Goal: Task Accomplishment & Management: Manage account settings

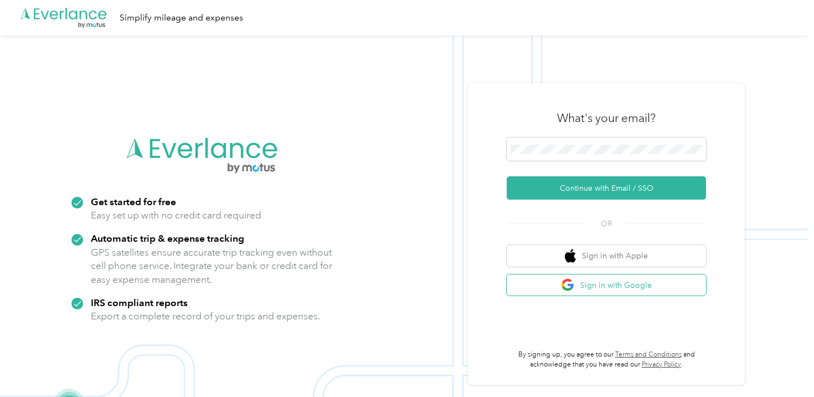
click at [642, 290] on button "Sign in with Google" at bounding box center [606, 285] width 199 height 22
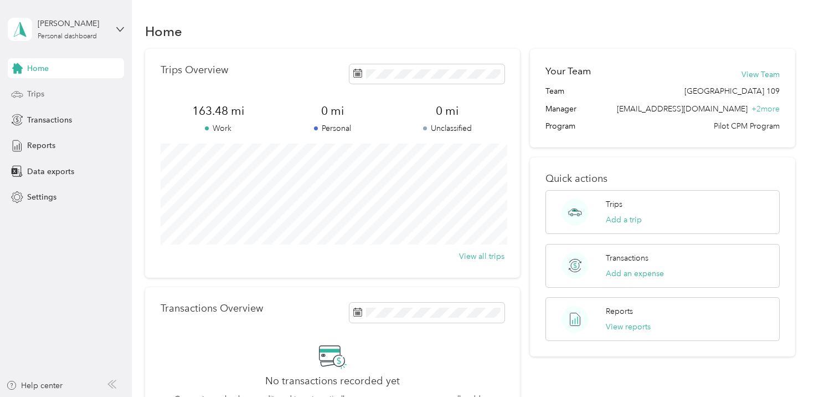
click at [35, 96] on span "Trips" at bounding box center [35, 94] width 17 height 12
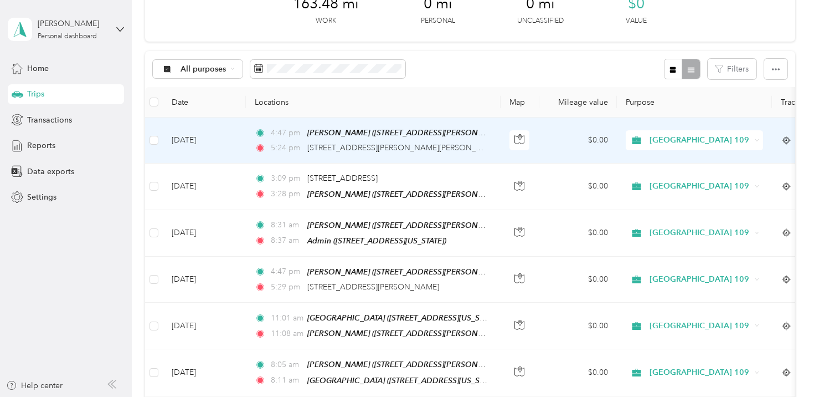
scroll to position [68, 0]
click at [345, 74] on button "button" at bounding box center [347, 69] width 23 height 19
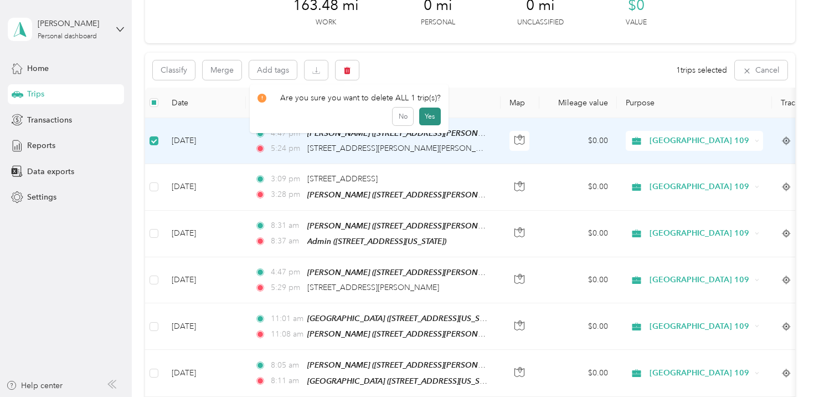
click at [435, 115] on button "Yes" at bounding box center [430, 116] width 22 height 18
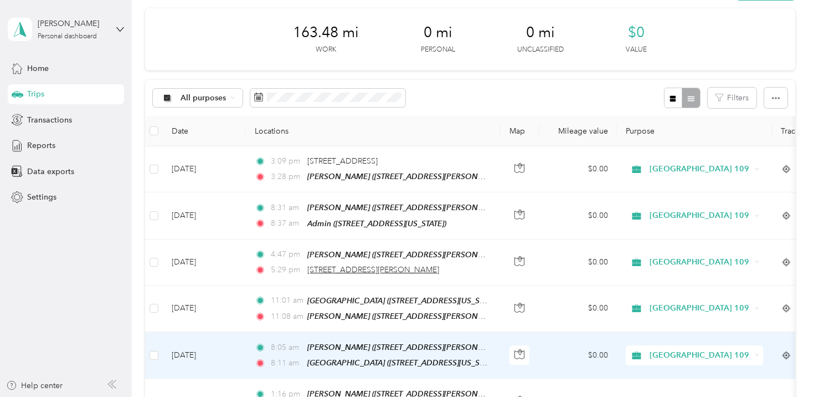
scroll to position [33, 0]
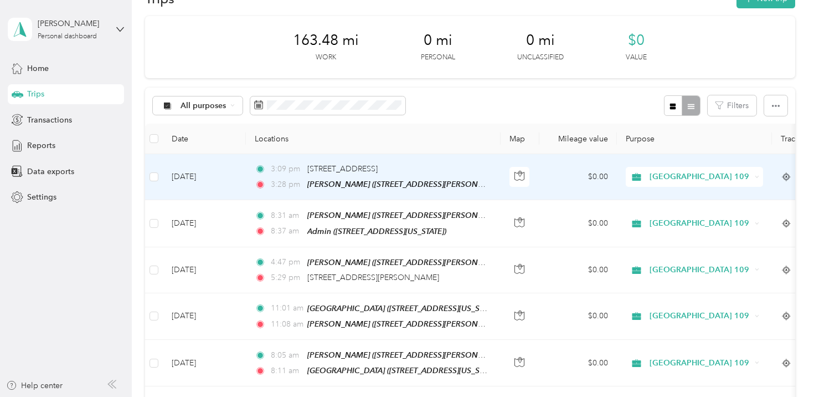
click at [562, 167] on td "$0.00" at bounding box center [579, 177] width 78 height 46
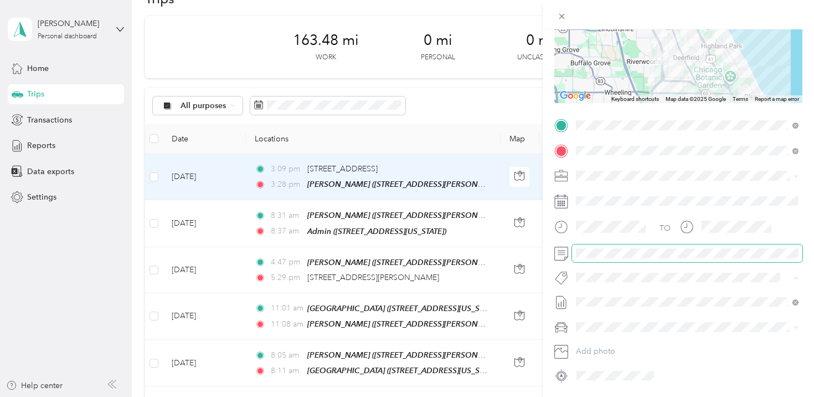
scroll to position [176, 0]
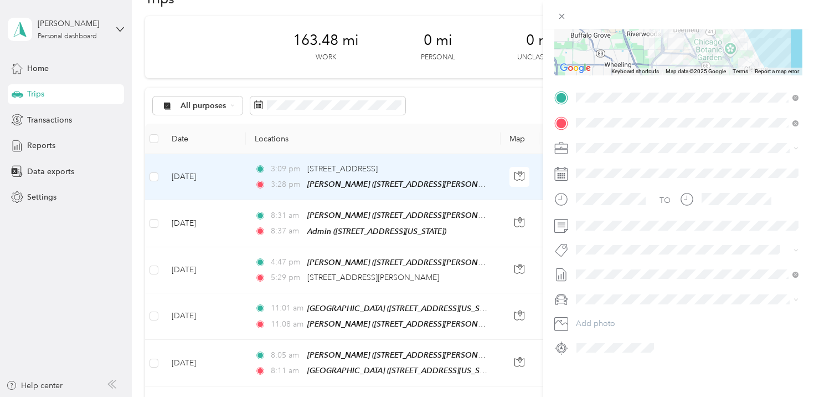
click at [803, 16] on div at bounding box center [678, 14] width 271 height 29
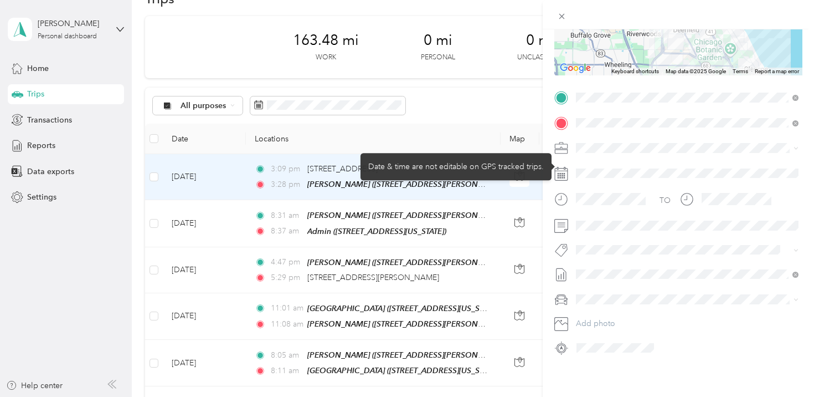
scroll to position [0, 0]
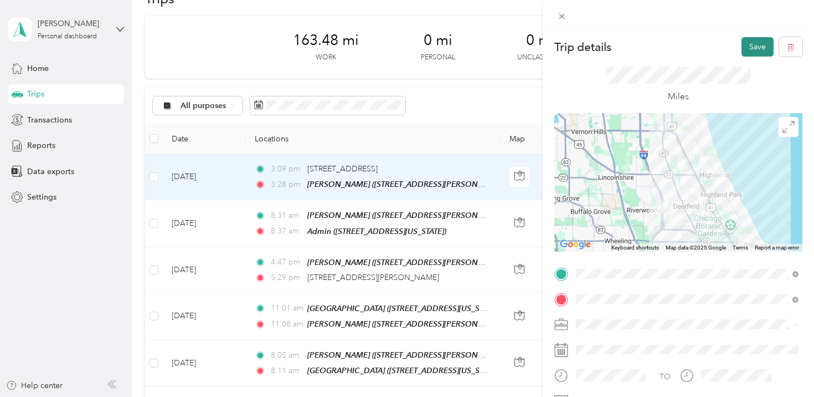
click at [758, 44] on button "Save" at bounding box center [758, 46] width 32 height 19
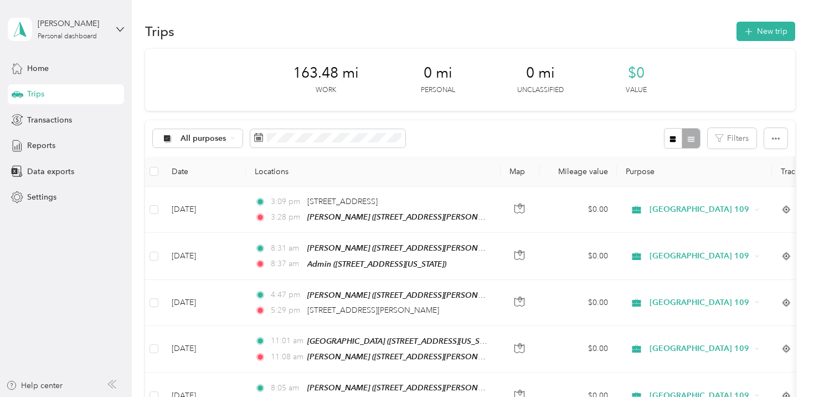
scroll to position [3, 0]
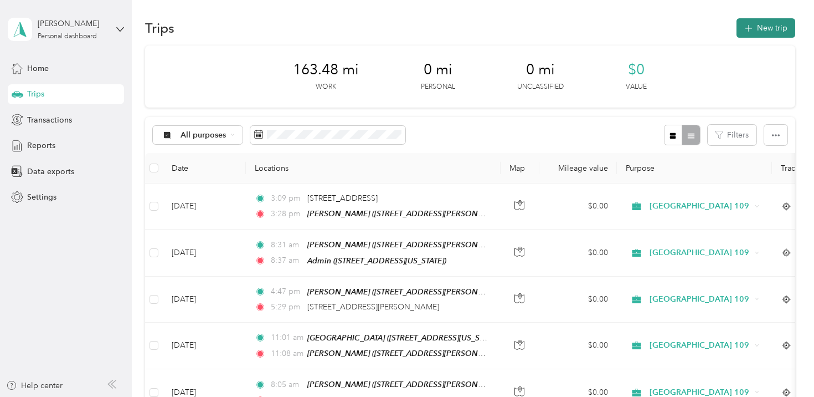
click at [774, 29] on button "New trip" at bounding box center [766, 27] width 59 height 19
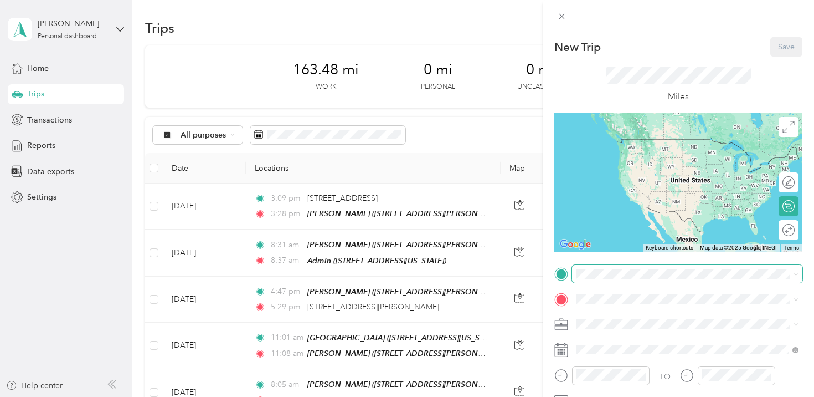
click at [672, 281] on span at bounding box center [687, 274] width 230 height 18
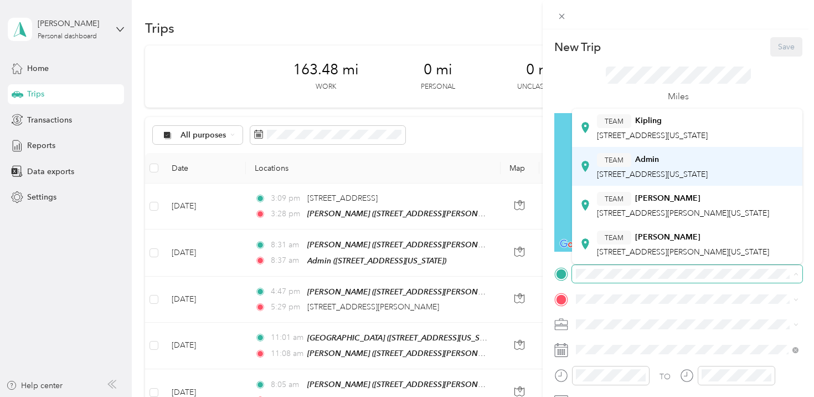
scroll to position [138, 0]
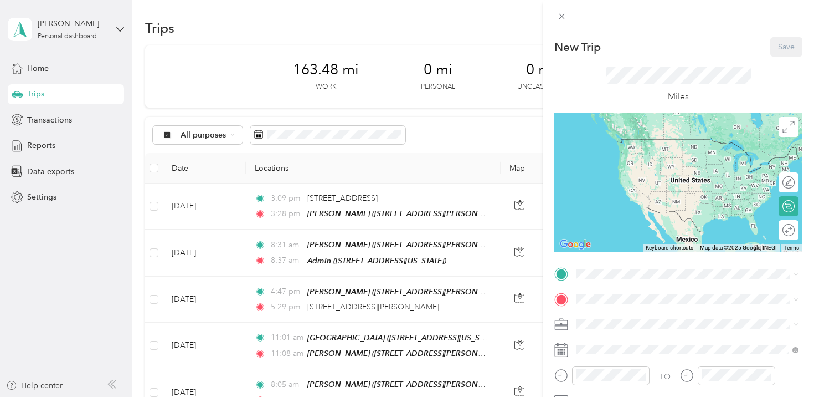
click at [685, 182] on div "TEAM Admin [STREET_ADDRESS][US_STATE]" at bounding box center [652, 168] width 111 height 27
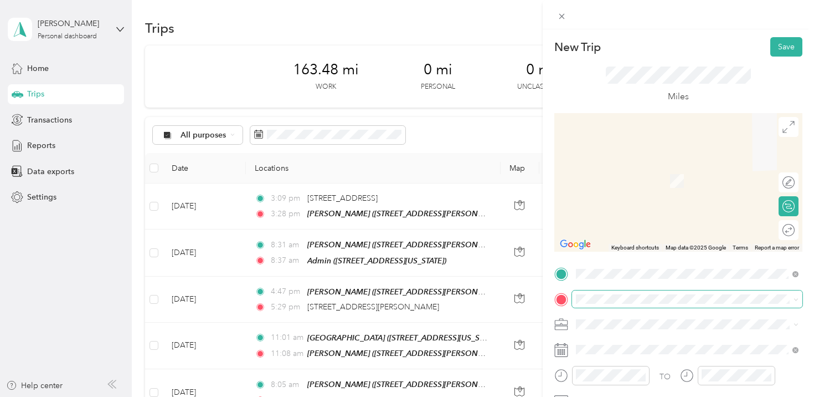
click at [639, 304] on span at bounding box center [687, 299] width 230 height 18
click at [651, 214] on span "[STREET_ADDRESS][US_STATE]" at bounding box center [652, 209] width 111 height 10
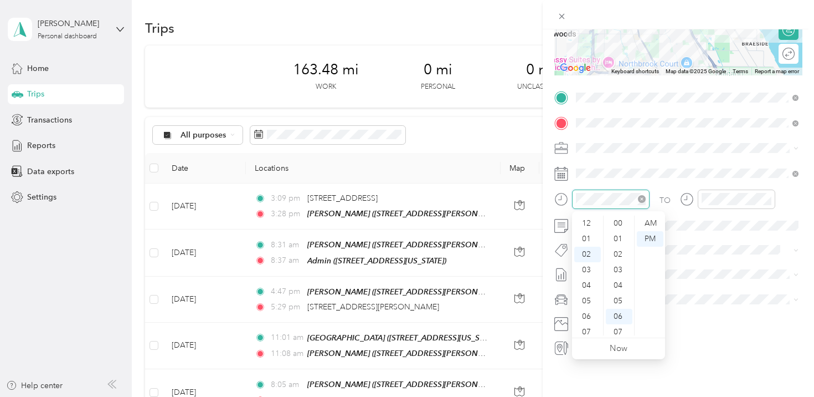
scroll to position [31, 0]
click at [588, 326] on div "11" at bounding box center [587, 329] width 27 height 16
click at [614, 318] on div "40" at bounding box center [619, 318] width 27 height 16
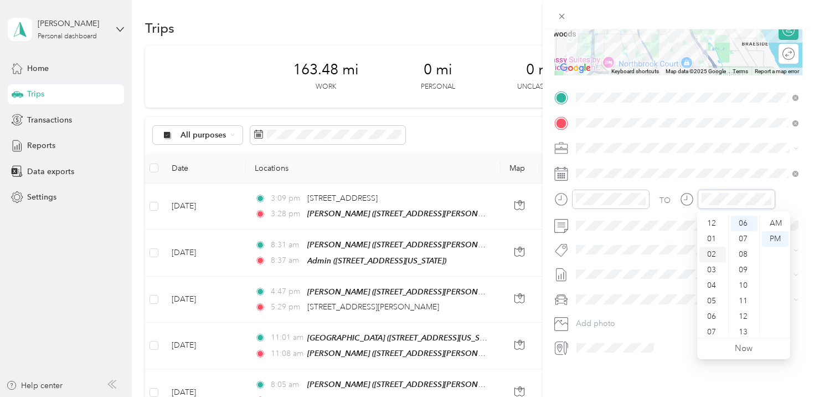
scroll to position [1, 0]
click at [715, 219] on div "12" at bounding box center [713, 222] width 27 height 16
click at [746, 223] on div "00" at bounding box center [744, 223] width 27 height 16
click at [777, 234] on div "PM" at bounding box center [775, 239] width 27 height 16
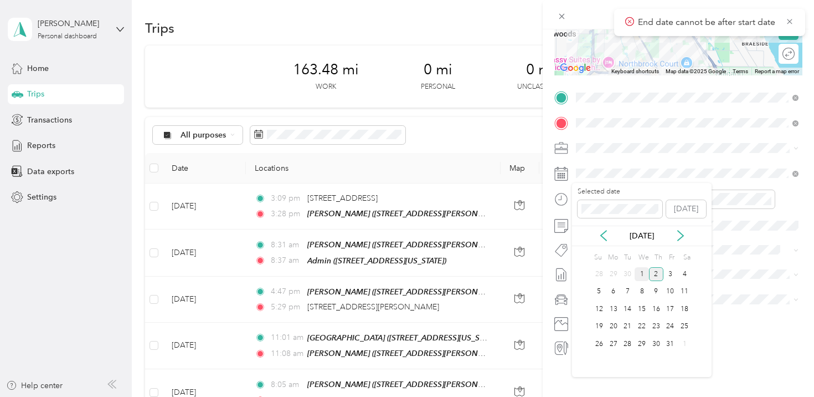
click at [642, 275] on div "1" at bounding box center [642, 274] width 14 height 14
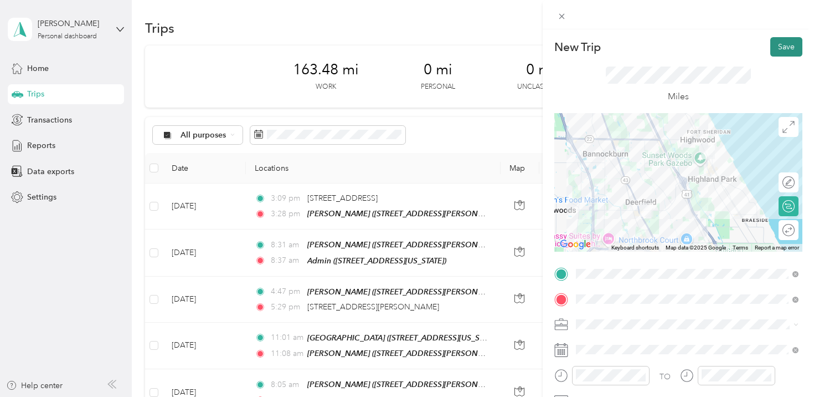
click at [785, 51] on button "Save" at bounding box center [786, 46] width 32 height 19
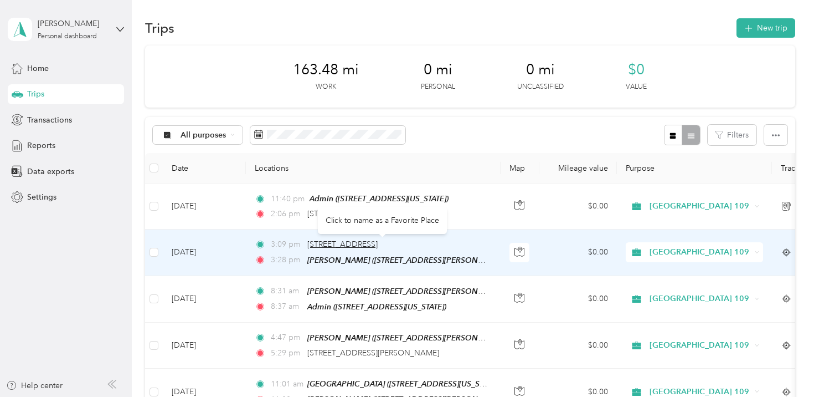
click at [358, 244] on span "[STREET_ADDRESS]" at bounding box center [342, 243] width 70 height 9
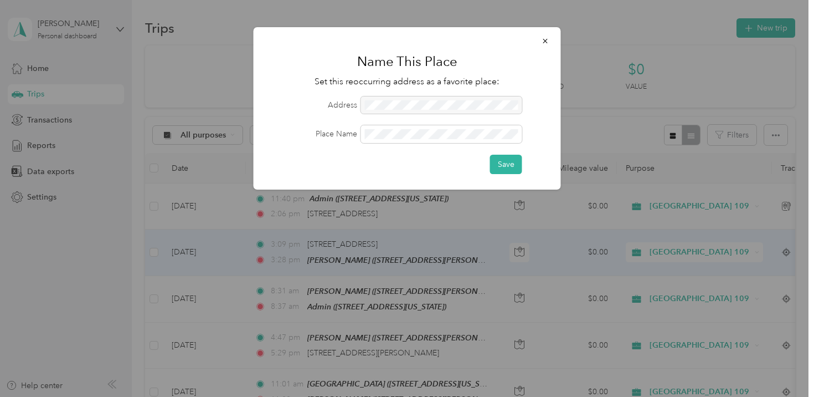
click at [426, 111] on div at bounding box center [441, 105] width 161 height 18
click at [428, 106] on div at bounding box center [441, 105] width 161 height 18
click at [547, 43] on icon "button" at bounding box center [546, 41] width 8 height 8
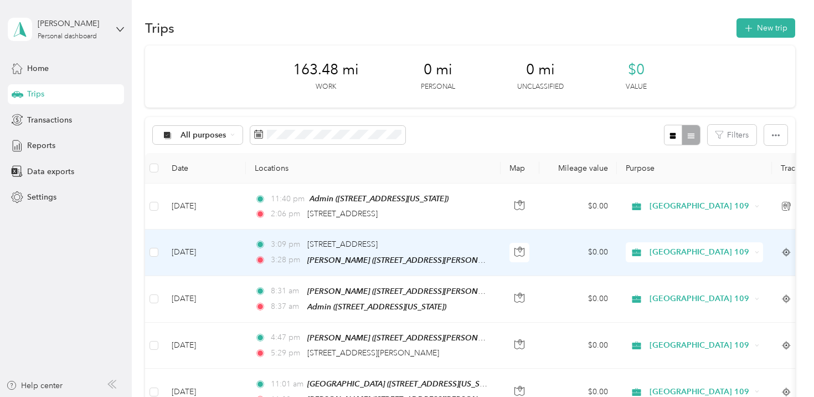
click at [561, 258] on td "$0.00" at bounding box center [579, 252] width 78 height 46
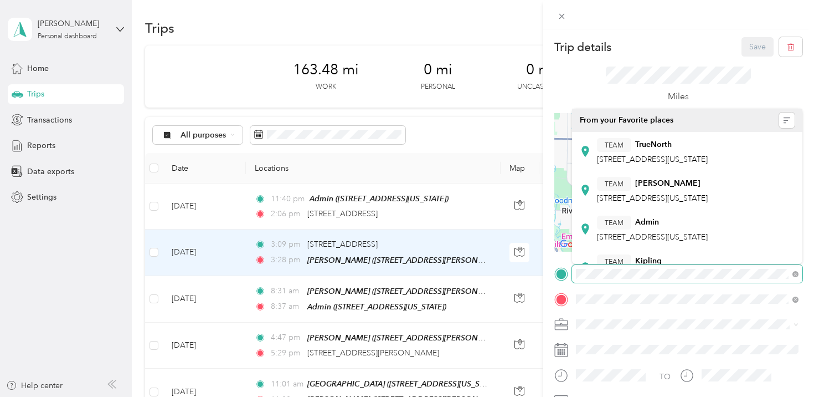
click at [573, 271] on span at bounding box center [687, 274] width 230 height 18
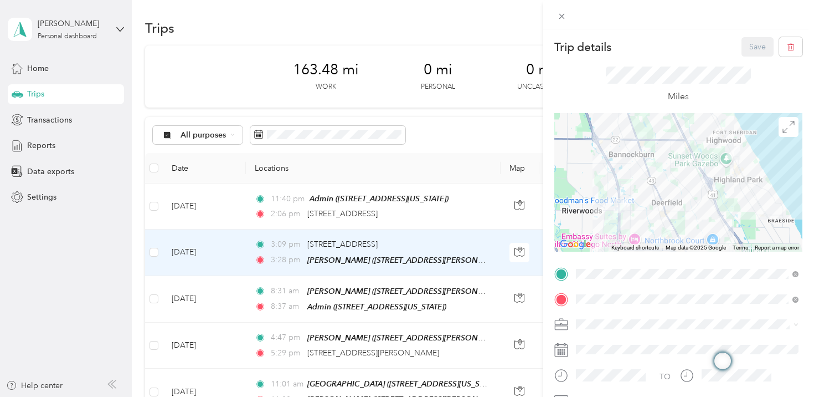
click at [495, 81] on div "Trip details Save This trip cannot be edited because it is either under review,…" at bounding box center [407, 198] width 814 height 397
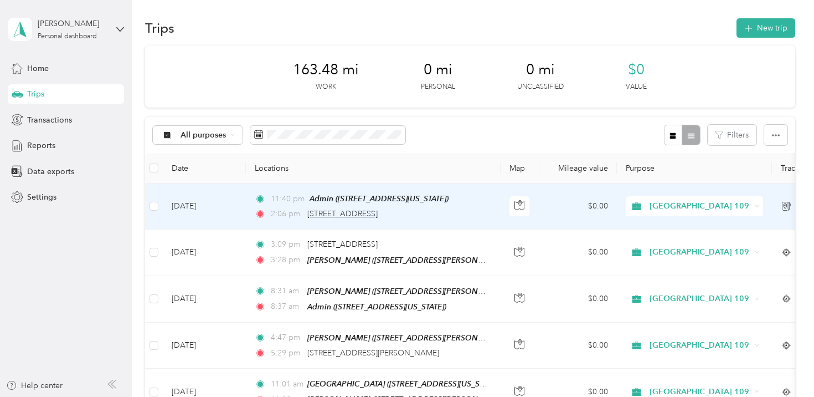
click at [377, 210] on span "[STREET_ADDRESS]" at bounding box center [342, 213] width 70 height 9
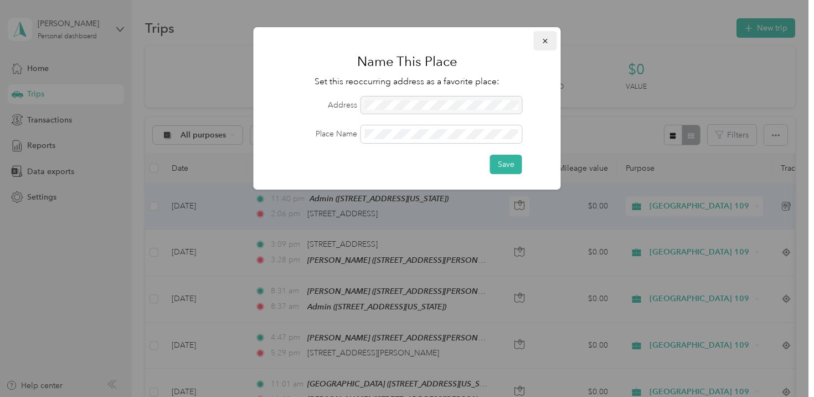
click at [547, 36] on span "button" at bounding box center [546, 40] width 8 height 9
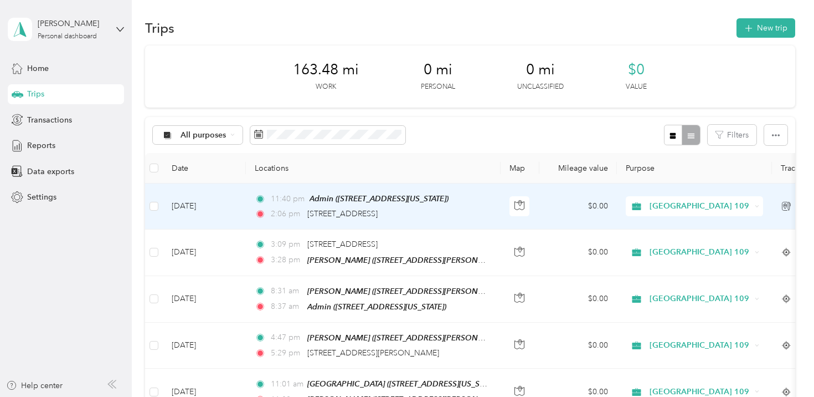
click at [234, 203] on td "[DATE]" at bounding box center [204, 206] width 83 height 46
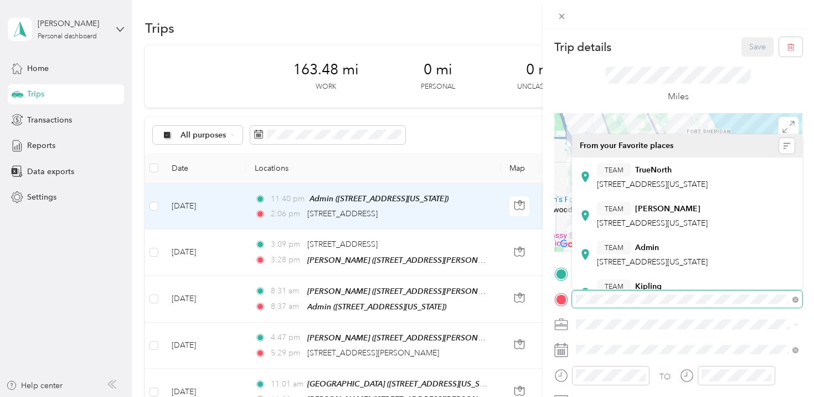
click at [571, 297] on div at bounding box center [678, 299] width 248 height 18
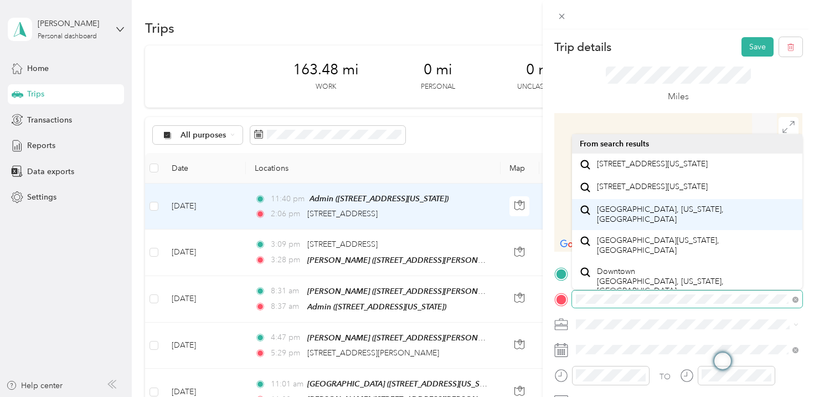
scroll to position [19, 0]
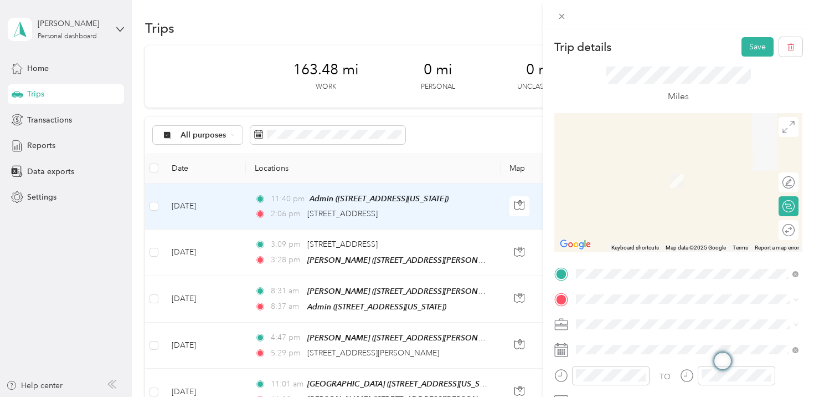
click at [626, 157] on div "[STREET_ADDRESS][US_STATE]" at bounding box center [687, 149] width 215 height 15
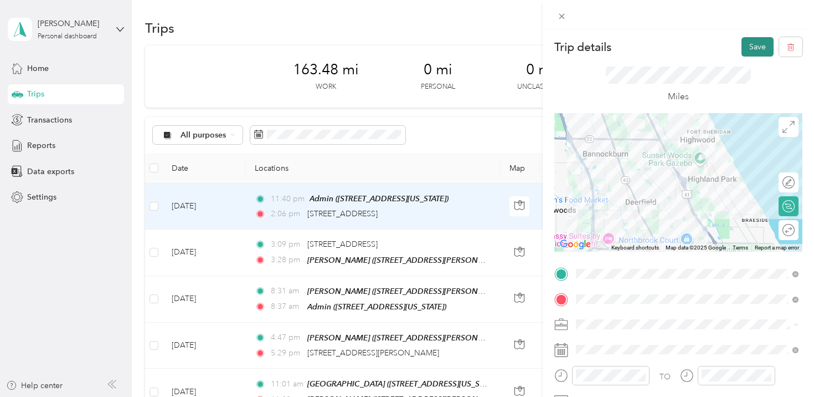
click at [749, 44] on button "Save" at bounding box center [758, 46] width 32 height 19
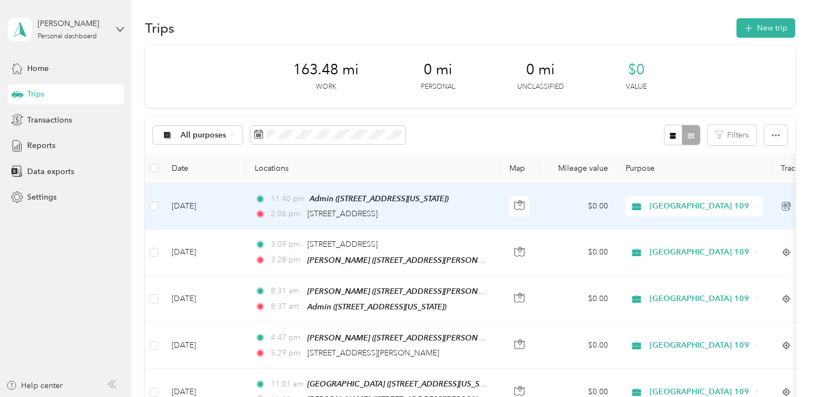
click at [286, 206] on div "11:40 pm Admin ([STREET_ADDRESS][US_STATE]) 2:06 pm [STREET_ADDRESS]" at bounding box center [371, 206] width 233 height 28
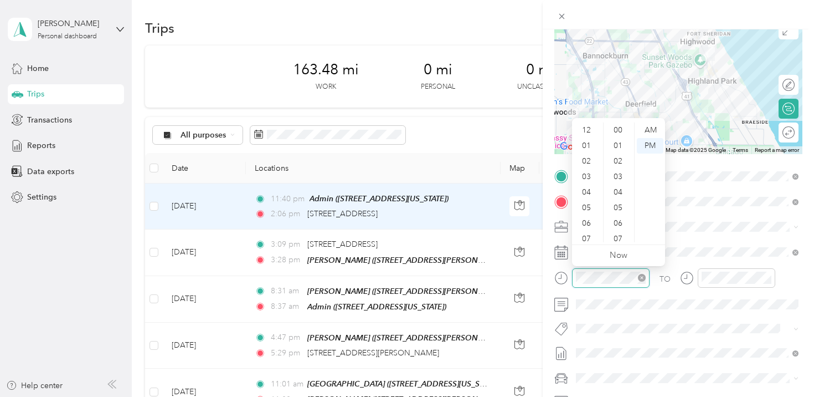
scroll to position [66, 0]
click at [648, 131] on div "AM" at bounding box center [650, 130] width 27 height 16
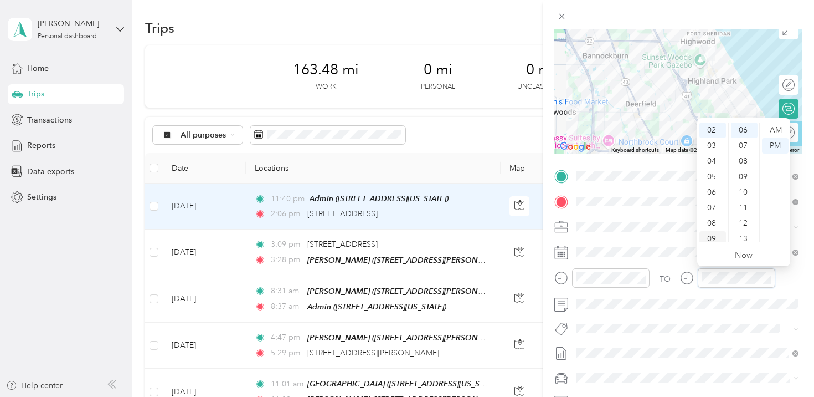
scroll to position [0, 0]
click at [708, 127] on div "12" at bounding box center [713, 130] width 27 height 16
click at [799, 311] on span at bounding box center [687, 304] width 230 height 18
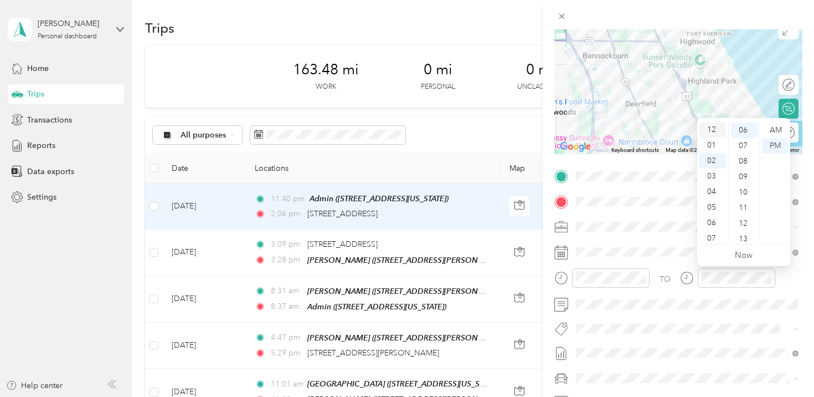
click at [713, 127] on div "12" at bounding box center [713, 130] width 27 height 16
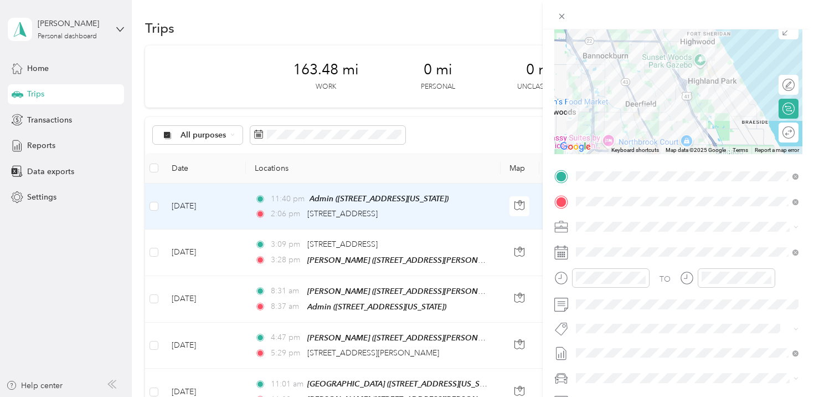
click at [754, 18] on div at bounding box center [678, 14] width 271 height 29
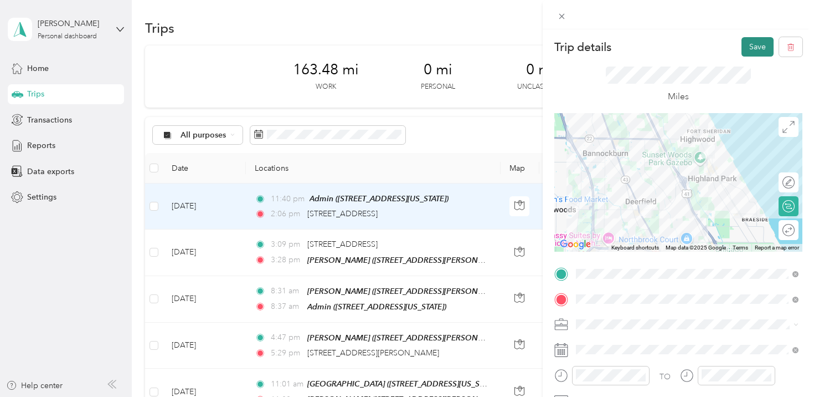
click at [753, 40] on button "Save" at bounding box center [758, 46] width 32 height 19
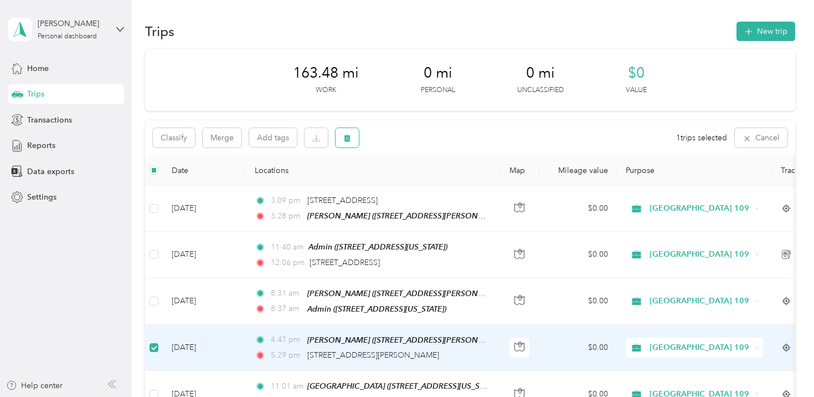
click at [351, 133] on span "button" at bounding box center [347, 137] width 8 height 9
click at [427, 186] on button "Yes" at bounding box center [430, 184] width 22 height 18
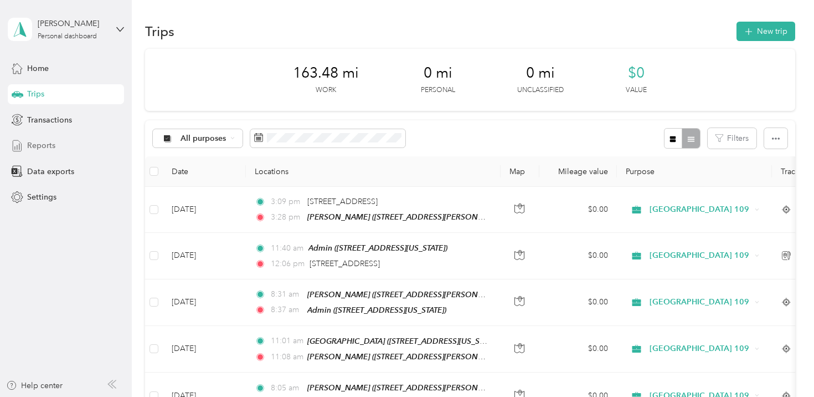
click at [49, 147] on span "Reports" at bounding box center [41, 146] width 28 height 12
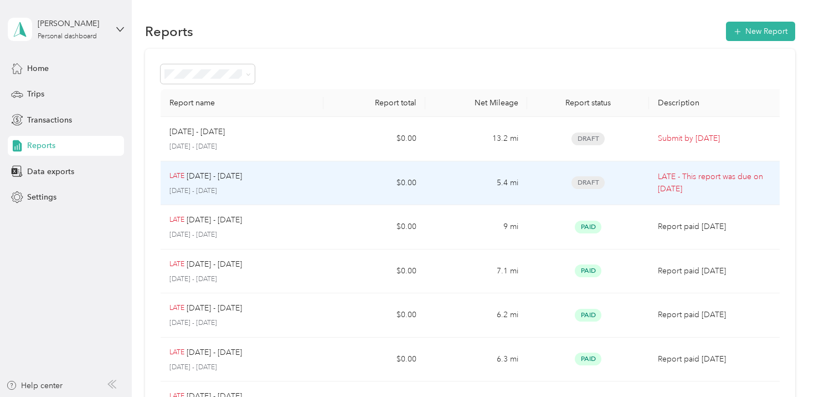
click at [720, 188] on p "LATE - This report was due on [DATE]" at bounding box center [717, 183] width 118 height 24
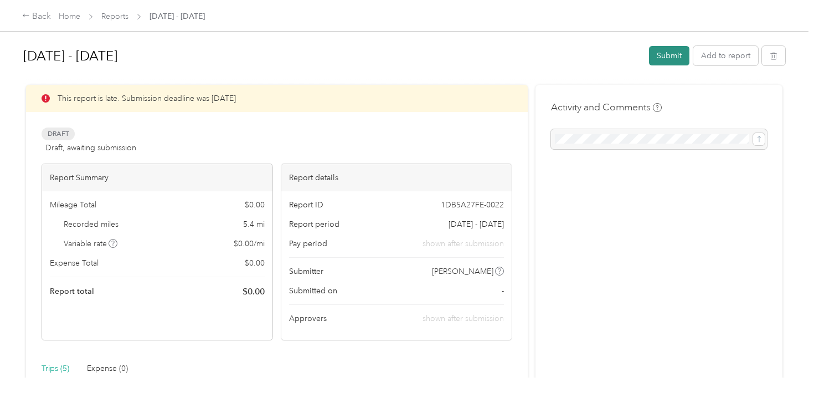
click at [690, 50] on button "Submit" at bounding box center [669, 55] width 40 height 19
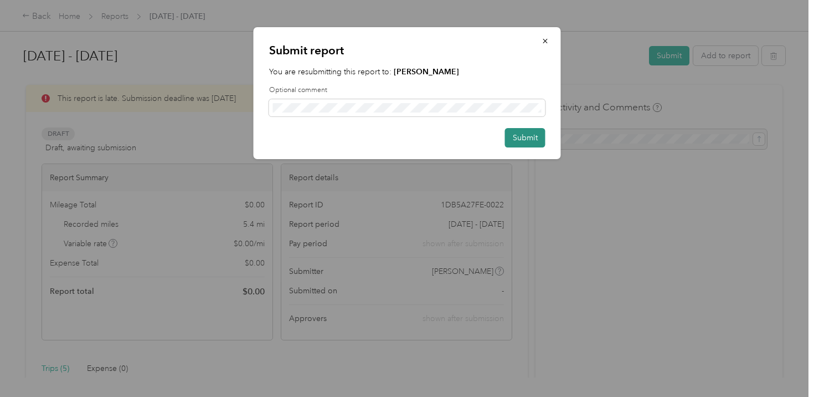
click at [526, 139] on button "Submit" at bounding box center [525, 137] width 40 height 19
